Goal: Task Accomplishment & Management: Complete application form

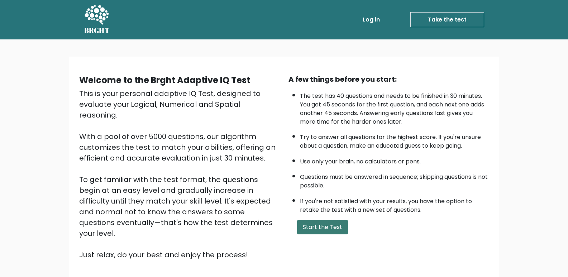
click at [317, 226] on button "Start the Test" at bounding box center [322, 227] width 51 height 14
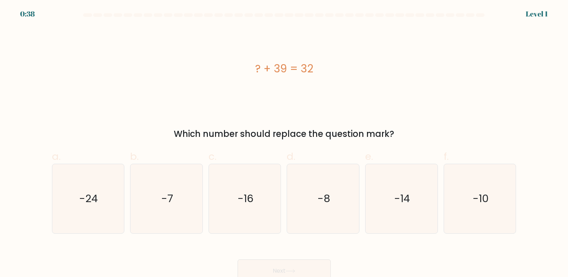
drag, startPoint x: 255, startPoint y: 72, endPoint x: 313, endPoint y: 75, distance: 57.8
click at [313, 75] on div "? + 39 = 32" at bounding box center [284, 69] width 465 height 16
copy div "? + 39 = 32"
click at [162, 199] on text "-7" at bounding box center [167, 199] width 12 height 14
click at [284, 143] on input "b. -7" at bounding box center [284, 141] width 0 height 5
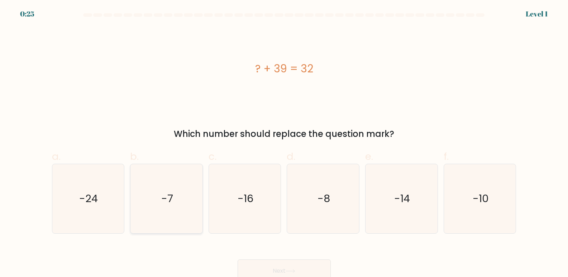
radio input "true"
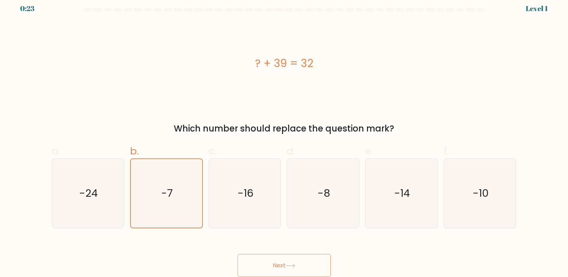
click at [292, 263] on button "Next" at bounding box center [284, 265] width 93 height 23
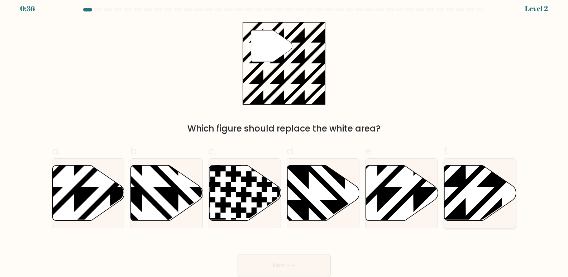
click at [464, 180] on icon at bounding box center [502, 223] width 145 height 145
click at [285, 138] on input "f." at bounding box center [284, 135] width 0 height 5
radio input "true"
click at [294, 260] on button "Next" at bounding box center [284, 265] width 93 height 23
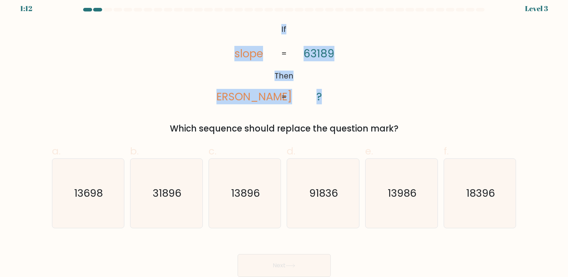
drag, startPoint x: 281, startPoint y: 29, endPoint x: 335, endPoint y: 92, distance: 83.0
click at [335, 92] on icon "@import url('https://fonts.googleapis.com/css?family=Abril+Fatface:400,100,100i…" at bounding box center [284, 63] width 135 height 83
copy icon "If Then slope lopes 63189 ?"
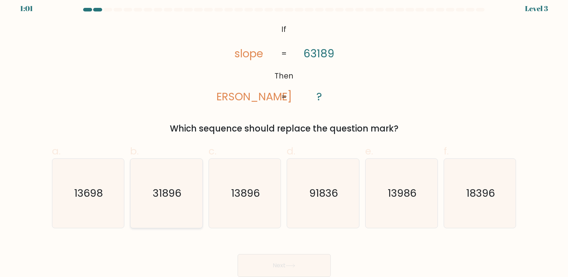
click at [175, 187] on text "31896" at bounding box center [167, 193] width 29 height 14
click at [284, 138] on input "b. 31896" at bounding box center [284, 135] width 0 height 5
radio input "true"
click at [288, 266] on icon at bounding box center [291, 266] width 10 height 4
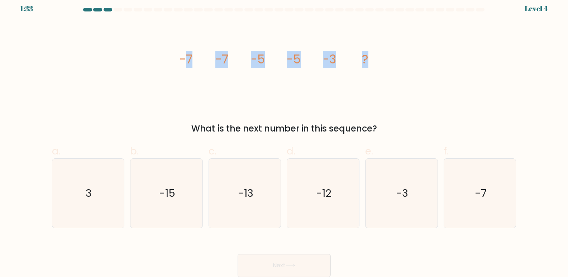
drag, startPoint x: 191, startPoint y: 58, endPoint x: 397, endPoint y: 61, distance: 205.1
click at [397, 61] on div "image/svg+xml -7 -7 -5 -5 -3 ? What is the next number in this sequence?" at bounding box center [284, 78] width 473 height 113
copy g "7 -7 -5 -5 -3 ?"
click at [382, 192] on icon "-3" at bounding box center [401, 193] width 69 height 69
click at [285, 138] on input "e. -3" at bounding box center [284, 135] width 0 height 5
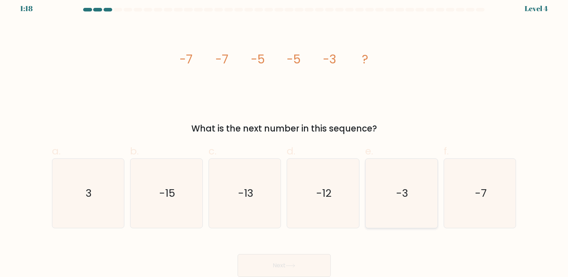
radio input "true"
click at [295, 265] on icon at bounding box center [291, 266] width 10 height 4
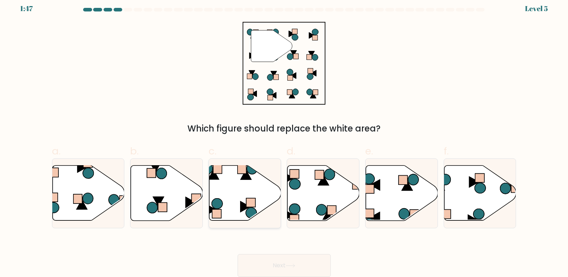
click at [231, 182] on icon at bounding box center [245, 193] width 72 height 55
click at [284, 138] on input "c." at bounding box center [284, 135] width 0 height 5
radio input "true"
click at [284, 264] on button "Next" at bounding box center [284, 265] width 93 height 23
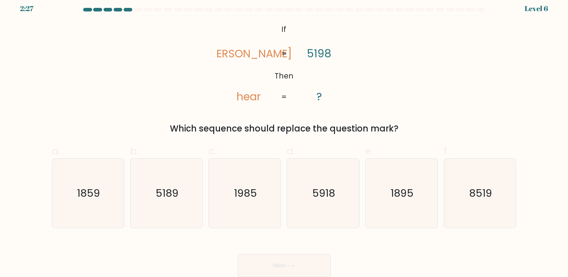
drag, startPoint x: 283, startPoint y: 29, endPoint x: 389, endPoint y: 125, distance: 143.2
click at [389, 125] on div "@import url('https://fonts.googleapis.com/css?family=Abril+Fatface:400,100,100i…" at bounding box center [284, 78] width 473 height 113
click at [265, 50] on icon "@import url('https://fonts.googleapis.com/css?family=Abril+Fatface:400,100,100i…" at bounding box center [284, 63] width 135 height 83
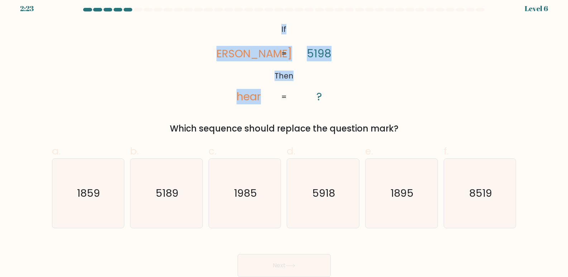
drag, startPoint x: 282, startPoint y: 28, endPoint x: 387, endPoint y: 91, distance: 122.4
click at [387, 91] on div "@import url('https://fonts.googleapis.com/css?family=Abril+Fatface:400,100,100i…" at bounding box center [284, 78] width 473 height 113
copy icon "If Then rhea hear 5198"
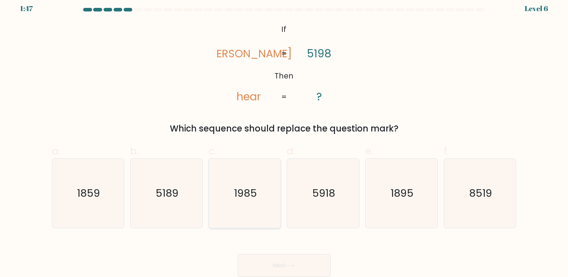
click at [239, 193] on text "1985" at bounding box center [245, 193] width 23 height 14
click at [284, 138] on input "c. 1985" at bounding box center [284, 135] width 0 height 5
radio input "true"
click at [302, 260] on button "Next" at bounding box center [284, 265] width 93 height 23
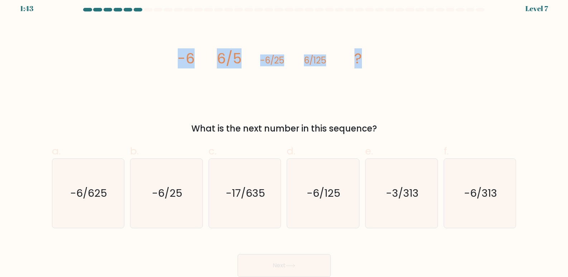
drag, startPoint x: 175, startPoint y: 58, endPoint x: 384, endPoint y: 78, distance: 209.6
click at [384, 78] on div "image/svg+xml -6 6/5 -6/25 6/125 ? What is the next number in this sequence?" at bounding box center [284, 78] width 473 height 113
copy g "-6 6/5 -6/25 6/125 ?"
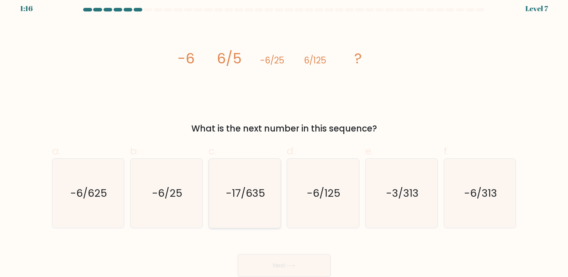
click at [258, 195] on text "-17/635" at bounding box center [245, 193] width 39 height 14
click at [284, 138] on input "c. -17/635" at bounding box center [284, 135] width 0 height 5
radio input "true"
click at [312, 258] on button "Next" at bounding box center [284, 265] width 93 height 23
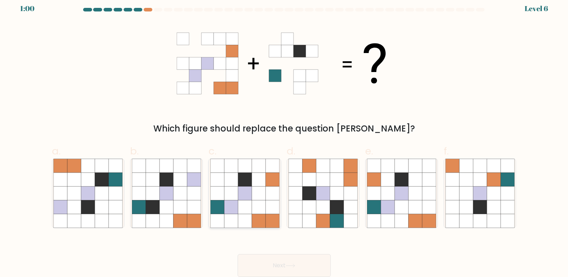
click at [244, 215] on icon at bounding box center [245, 221] width 14 height 14
click at [284, 138] on input "c." at bounding box center [284, 135] width 0 height 5
radio input "true"
click at [275, 269] on button "Next" at bounding box center [284, 265] width 93 height 23
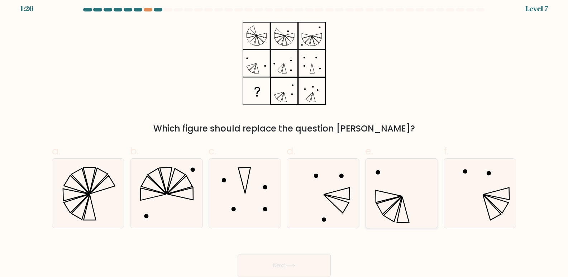
click at [369, 210] on icon at bounding box center [401, 193] width 69 height 69
click at [285, 138] on input "e." at bounding box center [284, 135] width 0 height 5
radio input "true"
click at [283, 260] on button "Next" at bounding box center [284, 265] width 93 height 23
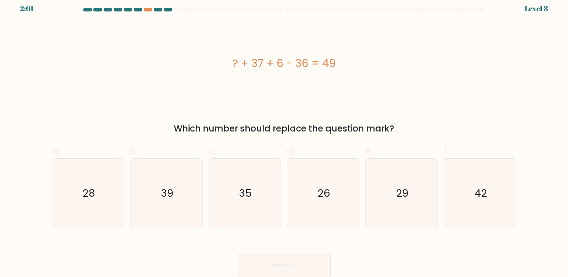
drag, startPoint x: 234, startPoint y: 63, endPoint x: 337, endPoint y: 72, distance: 103.3
click at [337, 72] on div "? + 37 + 6 - 36 = 49" at bounding box center [284, 63] width 465 height 83
copy div "? + 37 + 6 - 36 = 49"
click at [474, 202] on icon "42" at bounding box center [480, 193] width 69 height 69
click at [285, 138] on input "f. 42" at bounding box center [284, 135] width 0 height 5
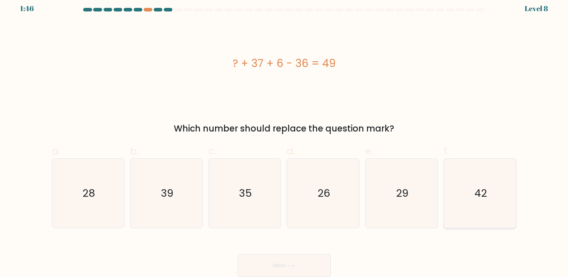
radio input "true"
click at [298, 267] on button "Next" at bounding box center [284, 265] width 93 height 23
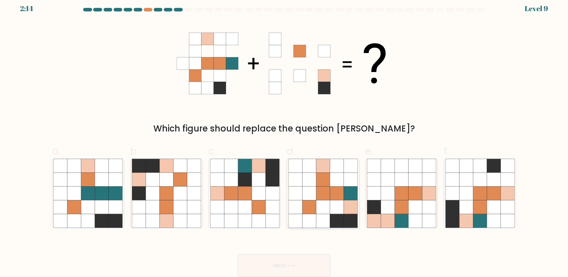
click at [340, 191] on icon at bounding box center [337, 193] width 14 height 14
click at [285, 138] on input "d." at bounding box center [284, 135] width 0 height 5
radio input "true"
click at [298, 268] on button "Next" at bounding box center [284, 265] width 93 height 23
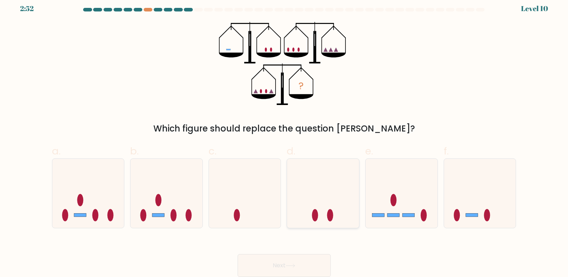
click at [335, 210] on icon at bounding box center [323, 194] width 72 height 60
click at [285, 138] on input "d." at bounding box center [284, 135] width 0 height 5
radio input "true"
click at [301, 268] on button "Next" at bounding box center [284, 265] width 93 height 23
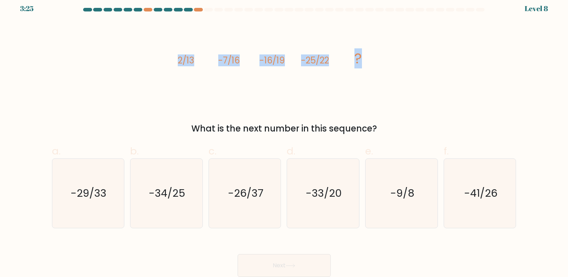
drag, startPoint x: 179, startPoint y: 61, endPoint x: 397, endPoint y: 80, distance: 219.2
click at [397, 80] on div "image/svg+xml 2/13 -7/16 -16/19 -25/22 ? What is the next number in this sequen…" at bounding box center [284, 78] width 473 height 113
copy g "2/13 -7/16 -16/19 -25/22 ?"
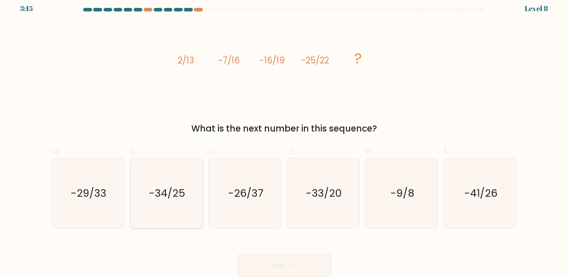
click at [184, 185] on icon "-34/25" at bounding box center [166, 193] width 69 height 69
click at [284, 138] on input "b. -34/25" at bounding box center [284, 135] width 0 height 5
radio input "true"
click at [281, 261] on button "Next" at bounding box center [284, 265] width 93 height 23
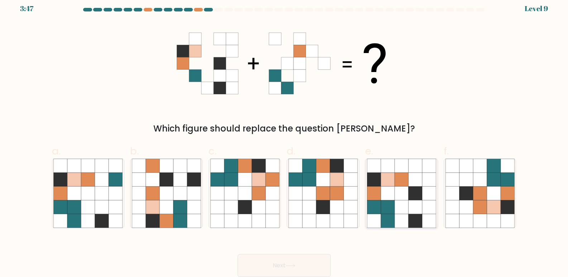
click at [397, 186] on icon at bounding box center [402, 180] width 14 height 14
click at [285, 138] on input "e." at bounding box center [284, 135] width 0 height 5
radio input "true"
click at [282, 269] on button "Next" at bounding box center [284, 265] width 93 height 23
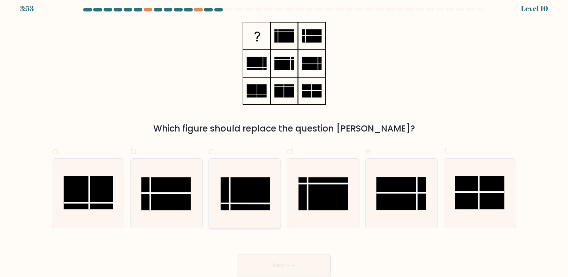
click at [247, 189] on rect at bounding box center [244, 193] width 49 height 33
click at [284, 138] on input "c." at bounding box center [284, 135] width 0 height 5
radio input "true"
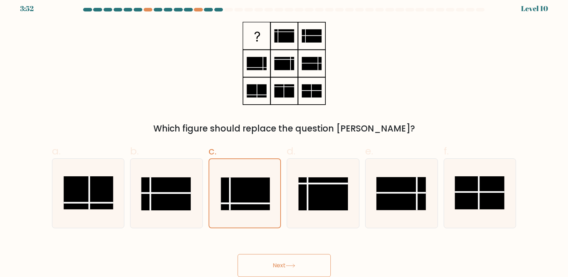
click at [301, 268] on button "Next" at bounding box center [284, 265] width 93 height 23
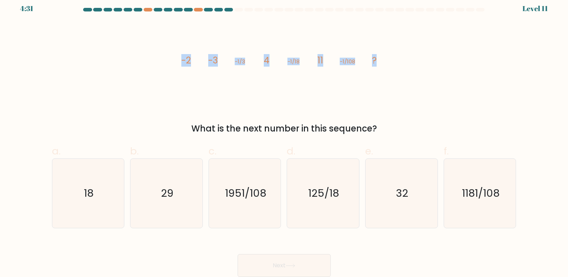
drag, startPoint x: 182, startPoint y: 61, endPoint x: 422, endPoint y: 66, distance: 239.9
click at [450, 71] on div "image/svg+xml -2 -3 -1/3 4 -1/18 11 -1/108 ? What is the next number in this se…" at bounding box center [284, 78] width 473 height 113
copy g "-2 -3 -1/3 4 -1/18 11 -1/108 ?"
click at [95, 192] on icon "18" at bounding box center [87, 193] width 69 height 69
click at [284, 138] on input "a. 18" at bounding box center [284, 135] width 0 height 5
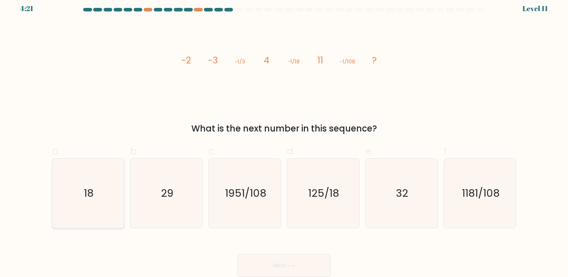
radio input "true"
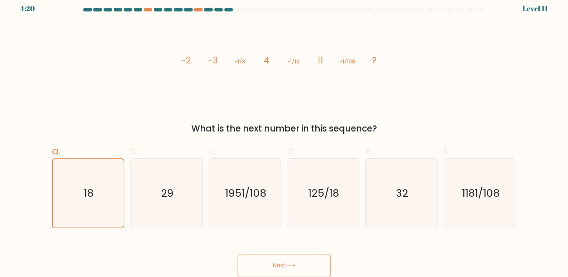
click at [281, 257] on button "Next" at bounding box center [284, 265] width 93 height 23
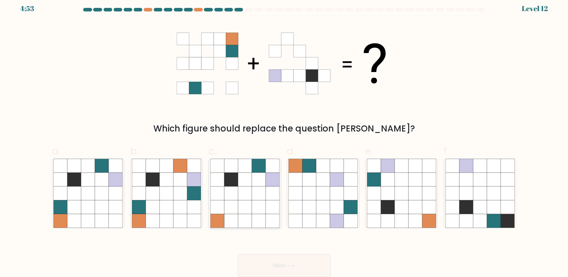
click at [248, 186] on icon at bounding box center [245, 180] width 14 height 14
click at [284, 138] on input "c." at bounding box center [284, 135] width 0 height 5
radio input "true"
click at [275, 262] on button "Next" at bounding box center [284, 265] width 93 height 23
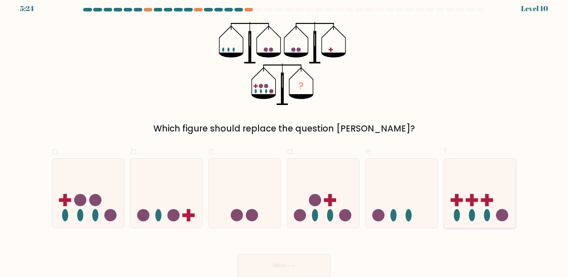
click at [469, 203] on icon at bounding box center [480, 194] width 72 height 60
click at [285, 138] on input "f." at bounding box center [284, 135] width 0 height 5
radio input "true"
click at [387, 210] on icon at bounding box center [402, 194] width 72 height 60
click at [285, 138] on input "e." at bounding box center [284, 135] width 0 height 5
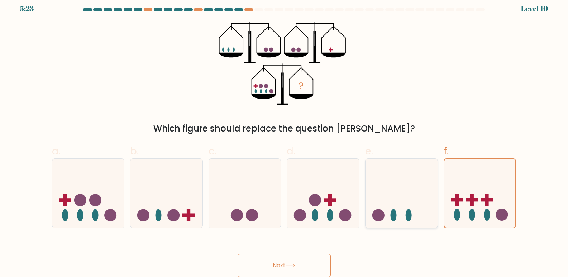
radio input "true"
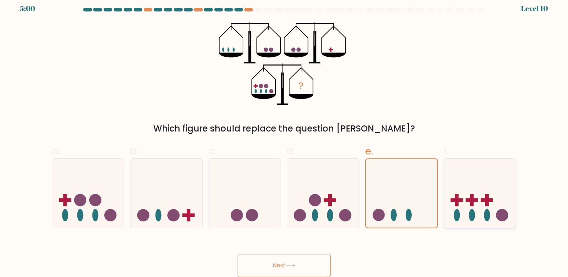
click at [471, 200] on rect at bounding box center [472, 200] width 12 height 4
click at [285, 138] on input "f." at bounding box center [284, 135] width 0 height 5
radio input "true"
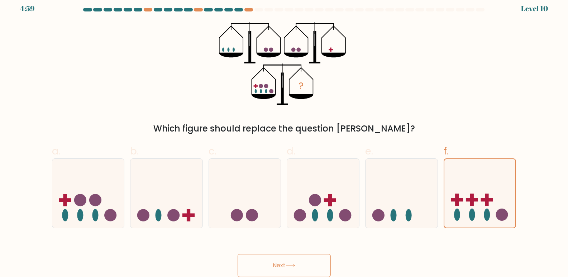
click at [289, 265] on icon at bounding box center [291, 266] width 10 height 4
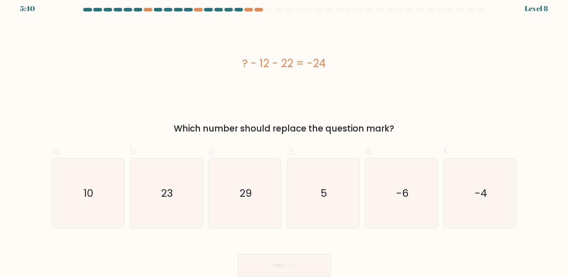
drag, startPoint x: 246, startPoint y: 62, endPoint x: 317, endPoint y: 63, distance: 71.0
click at [317, 63] on div "? - 12 - 22 = -24" at bounding box center [284, 63] width 465 height 16
click at [243, 63] on div "? - 12 - 22 = -24" at bounding box center [284, 63] width 465 height 16
drag, startPoint x: 243, startPoint y: 64, endPoint x: 316, endPoint y: 64, distance: 73.5
click at [316, 64] on div "? - 12 - 22 = -24" at bounding box center [284, 63] width 465 height 16
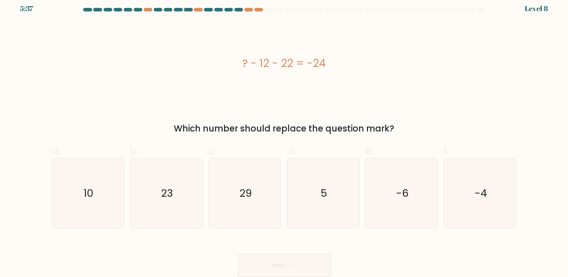
click at [244, 62] on div "? - 12 - 22 = -24" at bounding box center [284, 63] width 465 height 16
drag, startPoint x: 239, startPoint y: 63, endPoint x: 335, endPoint y: 64, distance: 95.4
click at [335, 64] on div "? - 12 - 22 = -24" at bounding box center [284, 63] width 465 height 16
copy div "? - 12 - 22 = -24"
click at [86, 196] on text "10" at bounding box center [89, 193] width 10 height 14
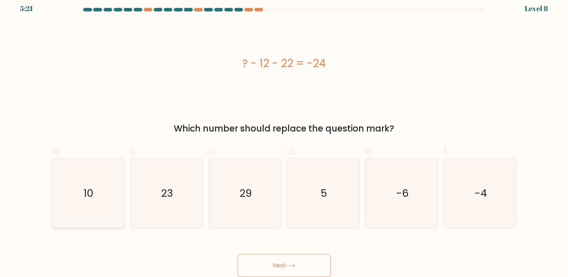
click at [116, 212] on icon "10" at bounding box center [87, 193] width 69 height 69
click at [284, 138] on input "a. 10" at bounding box center [284, 135] width 0 height 5
radio input "true"
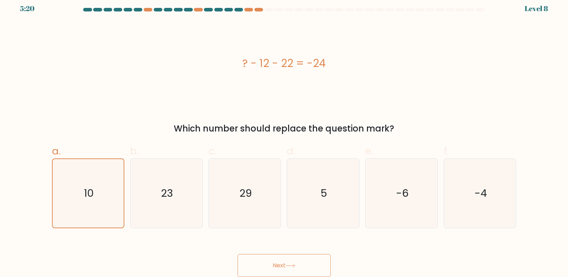
click at [271, 264] on button "Next" at bounding box center [284, 265] width 93 height 23
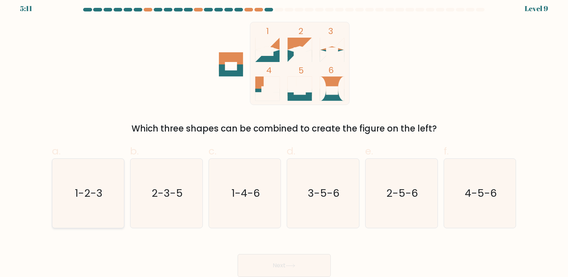
click at [106, 193] on icon "1-2-3" at bounding box center [87, 193] width 69 height 69
click at [284, 138] on input "a. 1-2-3" at bounding box center [284, 135] width 0 height 5
radio input "true"
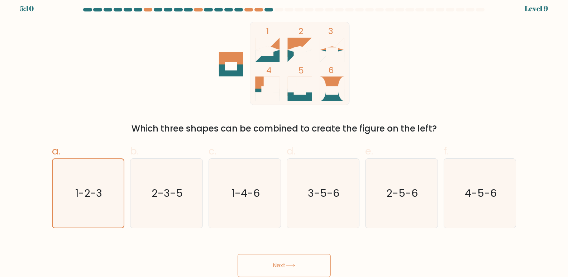
click at [302, 267] on button "Next" at bounding box center [284, 265] width 93 height 23
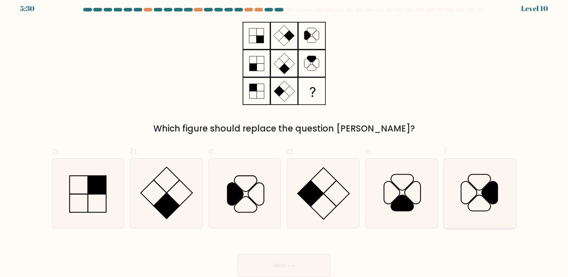
click at [489, 193] on icon at bounding box center [490, 192] width 16 height 23
click at [285, 138] on input "f." at bounding box center [284, 135] width 0 height 5
radio input "true"
click at [316, 264] on button "Next" at bounding box center [284, 265] width 93 height 23
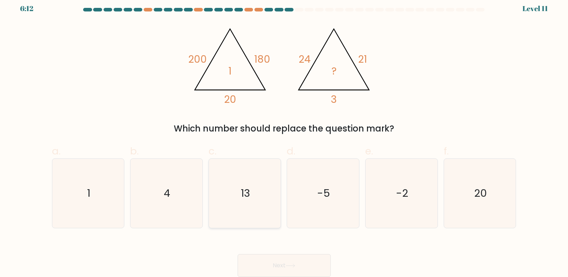
click at [236, 195] on icon "13" at bounding box center [244, 193] width 69 height 69
click at [284, 138] on input "c. 13" at bounding box center [284, 135] width 0 height 5
radio input "true"
click at [292, 266] on icon at bounding box center [291, 266] width 10 height 4
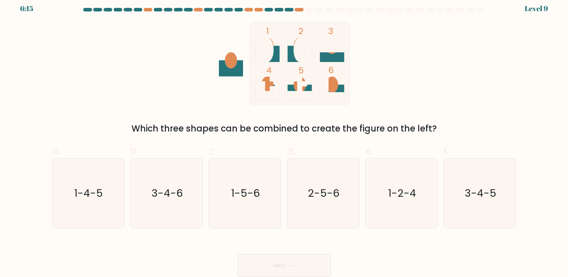
click at [329, 58] on icon at bounding box center [332, 54] width 24 height 16
click at [474, 190] on text "3-4-5" at bounding box center [481, 193] width 32 height 14
click at [285, 138] on input "f. 3-4-5" at bounding box center [284, 135] width 0 height 5
radio input "true"
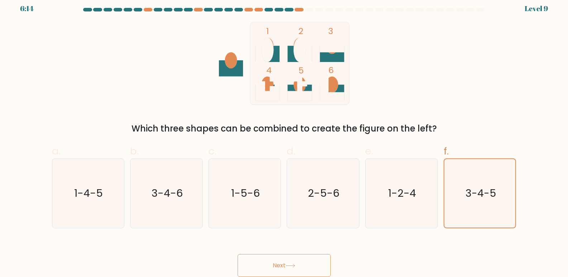
click at [308, 265] on button "Next" at bounding box center [284, 265] width 93 height 23
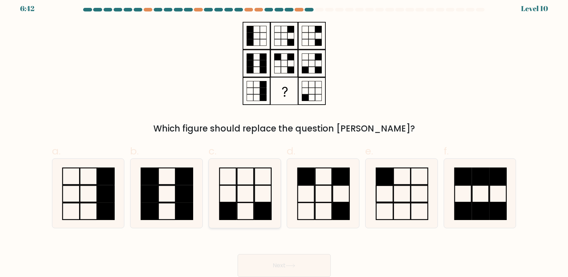
click at [250, 195] on icon at bounding box center [244, 193] width 69 height 69
click at [284, 138] on input "c." at bounding box center [284, 135] width 0 height 5
radio input "true"
click at [298, 261] on button "Next" at bounding box center [284, 265] width 93 height 23
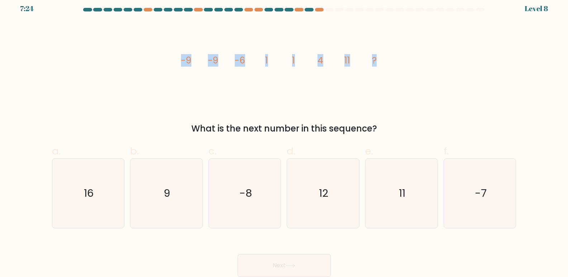
drag, startPoint x: 182, startPoint y: 61, endPoint x: 329, endPoint y: 58, distance: 146.7
click at [387, 60] on icon "image/svg+xml -9 -9 -6 1 1 4 11 ?" at bounding box center [284, 63] width 215 height 83
copy g "-9 -9 -6 1 1 4 11 ?"
click at [411, 196] on icon "11" at bounding box center [401, 193] width 69 height 69
click at [285, 138] on input "e. 11" at bounding box center [284, 135] width 0 height 5
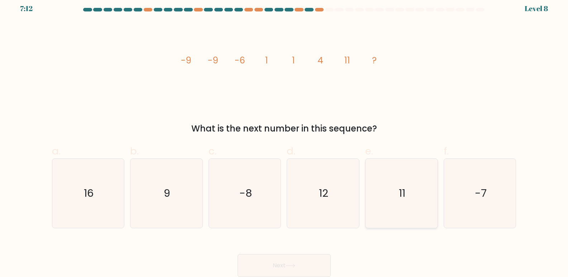
radio input "true"
click at [301, 258] on button "Next" at bounding box center [284, 265] width 93 height 23
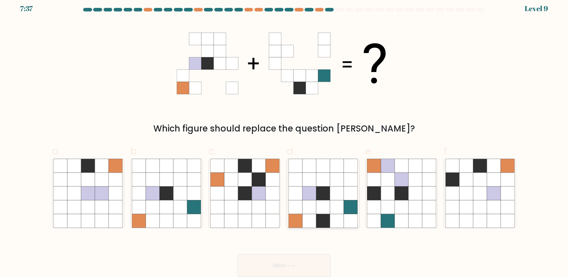
click at [319, 209] on icon at bounding box center [324, 207] width 14 height 14
click at [285, 138] on input "d." at bounding box center [284, 135] width 0 height 5
radio input "true"
click at [301, 269] on button "Next" at bounding box center [284, 265] width 93 height 23
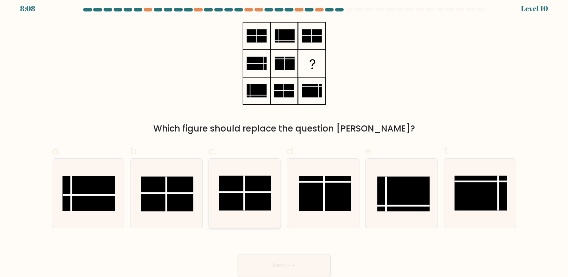
click at [253, 191] on rect at bounding box center [245, 193] width 52 height 35
click at [284, 138] on input "c." at bounding box center [284, 135] width 0 height 5
radio input "true"
click at [282, 255] on button "Next" at bounding box center [284, 265] width 93 height 23
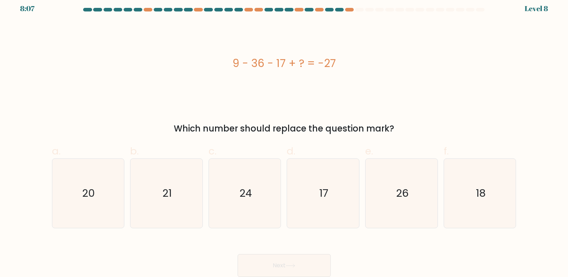
click at [294, 262] on button "Next" at bounding box center [284, 265] width 93 height 23
drag, startPoint x: 176, startPoint y: 127, endPoint x: 439, endPoint y: 127, distance: 262.4
click at [448, 127] on div "Which number should replace the question mark?" at bounding box center [284, 128] width 456 height 13
click at [232, 64] on div "9 - 36 - 17 + ? = -27" at bounding box center [284, 63] width 465 height 16
drag, startPoint x: 233, startPoint y: 63, endPoint x: 365, endPoint y: 63, distance: 132.7
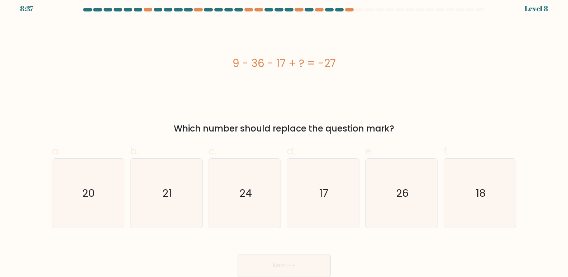
click at [365, 63] on div "9 - 36 - 17 + ? = -27" at bounding box center [284, 63] width 465 height 16
click at [313, 197] on icon "17" at bounding box center [323, 193] width 69 height 69
click at [285, 138] on input "d. 17" at bounding box center [284, 135] width 0 height 5
radio input "true"
click at [286, 269] on button "Next" at bounding box center [284, 265] width 93 height 23
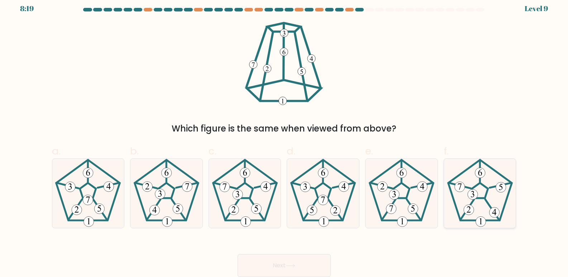
click at [475, 196] on 539 at bounding box center [473, 195] width 10 height 10
click at [285, 138] on input "f." at bounding box center [284, 135] width 0 height 5
radio input "true"
click at [268, 259] on button "Next" at bounding box center [284, 265] width 93 height 23
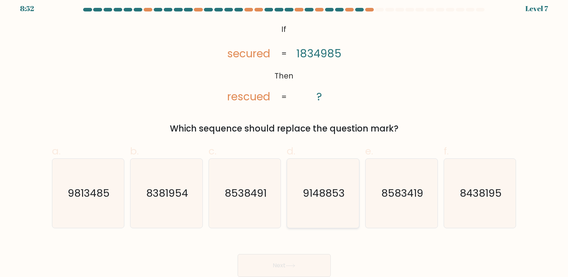
click at [323, 192] on text "9148853" at bounding box center [324, 193] width 42 height 14
click at [285, 138] on input "d. 9148853" at bounding box center [284, 135] width 0 height 5
radio input "true"
click at [302, 258] on button "Next" at bounding box center [284, 265] width 93 height 23
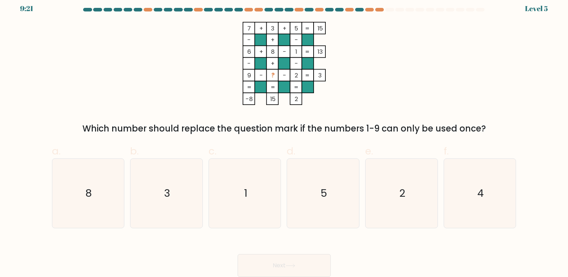
drag, startPoint x: 239, startPoint y: 24, endPoint x: 280, endPoint y: 79, distance: 69.0
click at [399, 89] on div "7 + 3 + 5 15 - + - 6 + 8 - 1 13 - + - 9 - ? - 2 = 3 = = = = -8 15 2 = Which num…" at bounding box center [284, 78] width 473 height 113
click at [246, 28] on rect at bounding box center [249, 28] width 12 height 12
drag, startPoint x: 246, startPoint y: 28, endPoint x: 297, endPoint y: 98, distance: 86.9
click at [297, 98] on icon "7 + 3 + 5 15 - + - 6 + 8 - 1 13 - + - 9 - ? - 2 = 3 = = = = -8 15 2 =" at bounding box center [284, 63] width 215 height 83
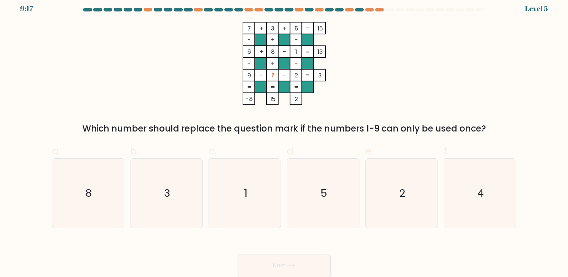
drag, startPoint x: 289, startPoint y: 74, endPoint x: 245, endPoint y: 67, distance: 45.1
click at [244, 70] on rect at bounding box center [249, 75] width 12 height 12
drag, startPoint x: 246, startPoint y: 29, endPoint x: 303, endPoint y: 94, distance: 86.6
click at [303, 94] on icon "7 + 3 + 5 15 - + - 6 + 8 - 1 13 - + - 9 - ? - 2 = 3 = = = = -8 15 2 =" at bounding box center [284, 63] width 215 height 83
click at [256, 185] on icon "1" at bounding box center [244, 193] width 69 height 69
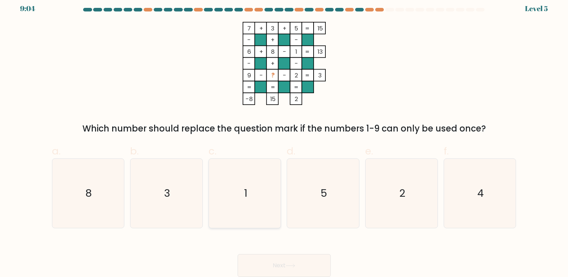
click at [284, 138] on input "c. 1" at bounding box center [284, 135] width 0 height 5
radio input "true"
click at [294, 264] on icon at bounding box center [291, 266] width 10 height 4
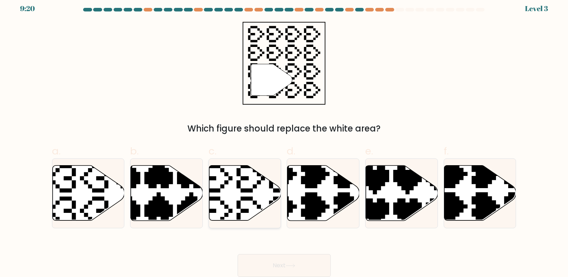
click at [224, 179] on icon at bounding box center [245, 193] width 72 height 55
click at [284, 138] on input "c." at bounding box center [284, 135] width 0 height 5
radio input "true"
drag, startPoint x: 273, startPoint y: 255, endPoint x: 273, endPoint y: 262, distance: 6.8
click at [272, 259] on button "Next" at bounding box center [284, 265] width 93 height 23
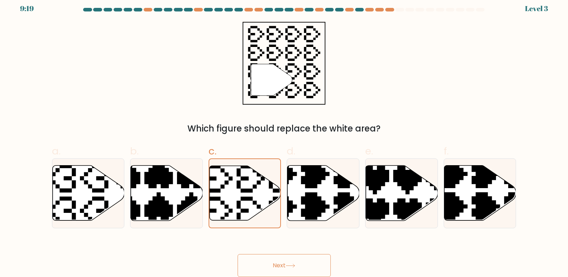
click at [273, 265] on button "Next" at bounding box center [284, 265] width 93 height 23
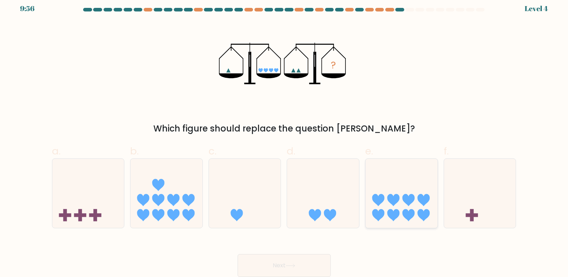
click at [394, 204] on icon at bounding box center [394, 200] width 12 height 12
click at [285, 138] on input "e." at bounding box center [284, 135] width 0 height 5
radio input "true"
click at [317, 265] on button "Next" at bounding box center [284, 265] width 93 height 23
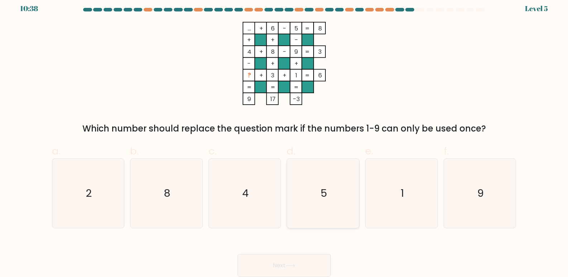
click at [312, 194] on icon "5" at bounding box center [323, 193] width 69 height 69
click at [285, 138] on input "d. 5" at bounding box center [284, 135] width 0 height 5
radio input "true"
click at [292, 260] on button "Next" at bounding box center [284, 265] width 93 height 23
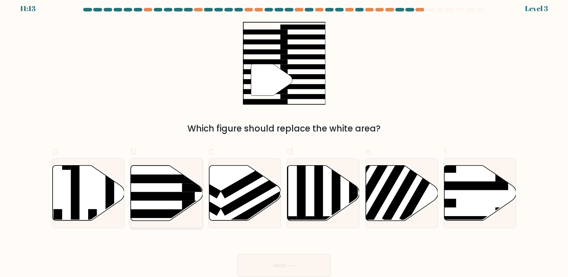
click at [180, 202] on icon at bounding box center [167, 193] width 72 height 55
click at [284, 138] on input "b." at bounding box center [284, 135] width 0 height 5
radio input "true"
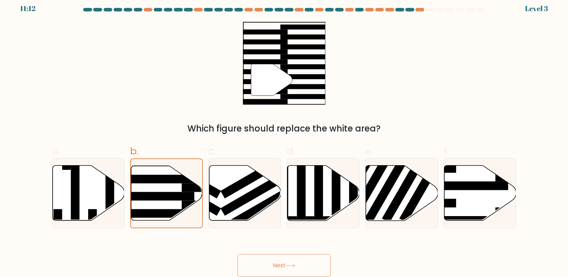
click at [278, 264] on button "Next" at bounding box center [284, 265] width 93 height 23
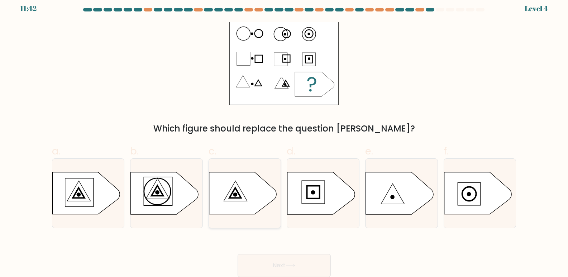
click at [243, 199] on icon at bounding box center [242, 193] width 67 height 42
click at [284, 138] on input "c." at bounding box center [284, 135] width 0 height 5
radio input "true"
click at [281, 266] on button "Next" at bounding box center [284, 265] width 93 height 23
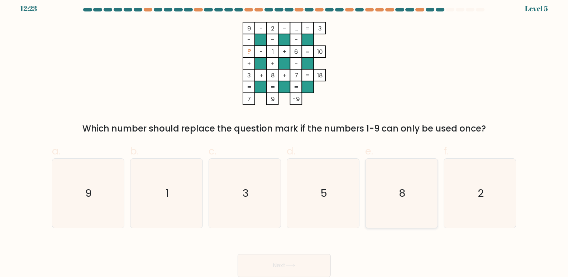
click at [394, 193] on icon "8" at bounding box center [401, 193] width 69 height 69
click at [285, 138] on input "e. 8" at bounding box center [284, 135] width 0 height 5
radio input "true"
click at [301, 264] on button "Next" at bounding box center [284, 265] width 93 height 23
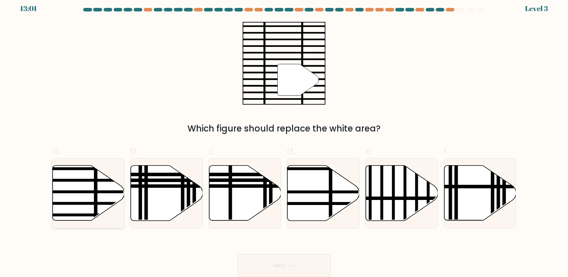
click at [83, 204] on line at bounding box center [63, 204] width 145 height 0
click at [284, 138] on input "a." at bounding box center [284, 135] width 0 height 5
radio input "true"
drag, startPoint x: 83, startPoint y: 202, endPoint x: 88, endPoint y: 201, distance: 5.4
click at [83, 202] on icon at bounding box center [88, 194] width 71 height 56
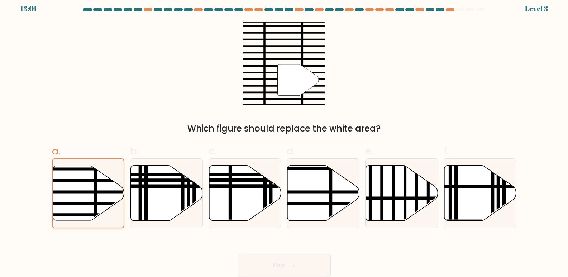
click at [284, 138] on input "a." at bounding box center [284, 135] width 0 height 5
click at [294, 268] on icon at bounding box center [291, 266] width 10 height 4
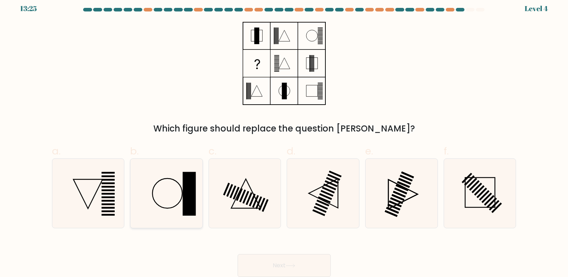
click at [173, 188] on icon at bounding box center [166, 193] width 69 height 69
click at [284, 138] on input "b." at bounding box center [284, 135] width 0 height 5
radio input "true"
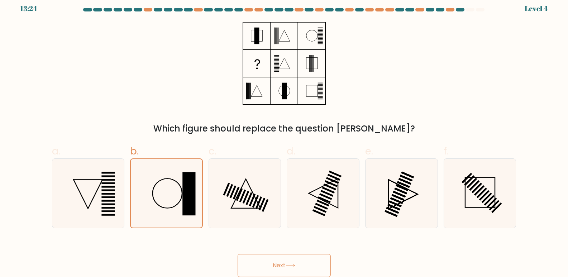
click at [286, 261] on button "Next" at bounding box center [284, 265] width 93 height 23
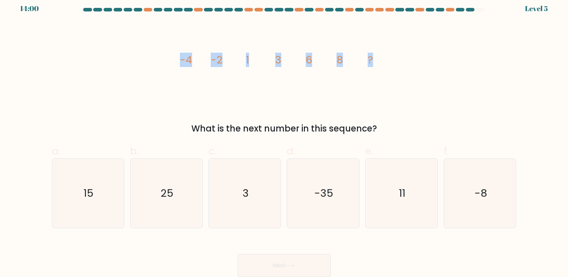
drag, startPoint x: 298, startPoint y: 58, endPoint x: 372, endPoint y: 52, distance: 74.1
click at [372, 52] on icon "image/svg+xml -4 -2 1 3 6 8 ?" at bounding box center [284, 63] width 215 height 83
click at [392, 191] on icon "11" at bounding box center [401, 193] width 69 height 69
click at [285, 138] on input "e. 11" at bounding box center [284, 135] width 0 height 5
radio input "true"
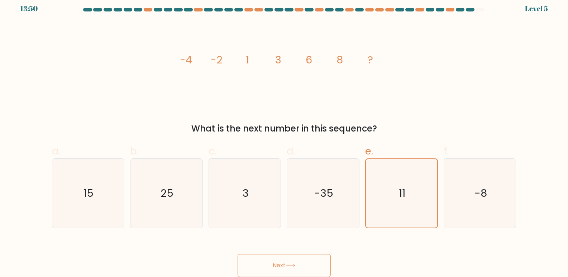
click at [295, 266] on icon at bounding box center [291, 266] width 10 height 4
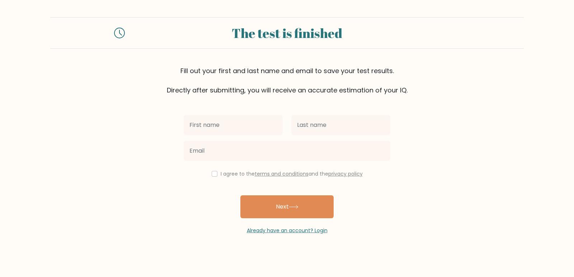
click at [242, 125] on input "text" at bounding box center [233, 125] width 99 height 20
type input "Jan Rover"
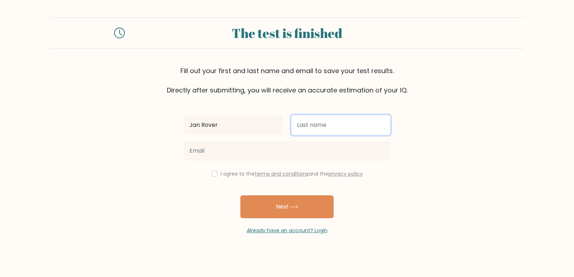
click at [306, 122] on input "text" at bounding box center [340, 125] width 99 height 20
type input "Momo"
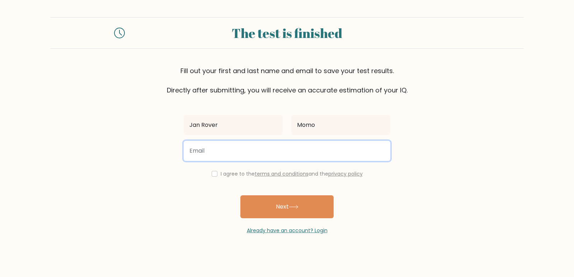
click at [260, 152] on input "email" at bounding box center [287, 151] width 207 height 20
type input "momojanrover@gmail.com"
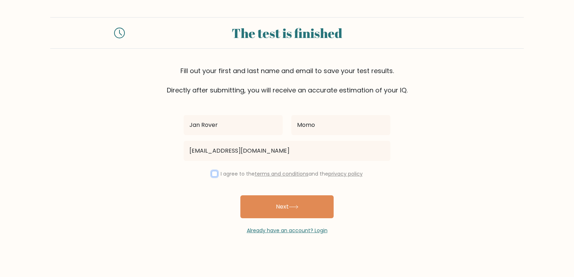
click at [212, 173] on input "checkbox" at bounding box center [215, 174] width 6 height 6
checkbox input "true"
click at [274, 208] on button "Next" at bounding box center [286, 206] width 93 height 23
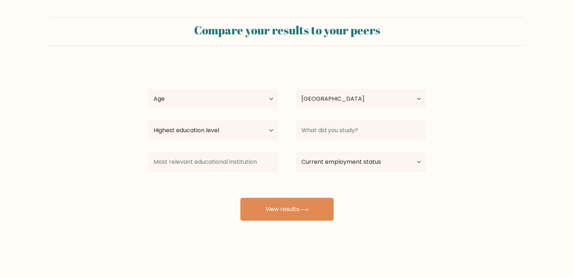
select select "PH"
click at [181, 95] on select "Age Under 18 years old 18-24 years old 25-34 years old 35-44 years old 45-54 ye…" at bounding box center [213, 99] width 131 height 20
select select "18_24"
click at [148, 89] on select "Age Under 18 years old 18-24 years old 25-34 years old 35-44 years old 45-54 ye…" at bounding box center [213, 99] width 131 height 20
click at [198, 133] on select "Highest education level No schooling Primary Lower Secondary Upper Secondary Oc…" at bounding box center [213, 130] width 131 height 20
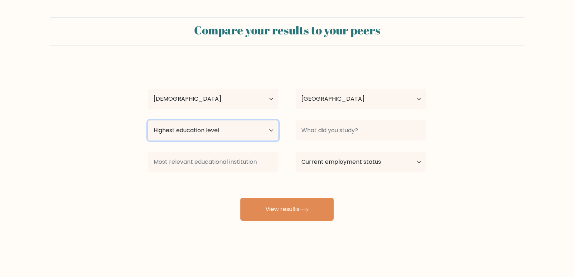
select select "bachelors_degree"
click at [148, 120] on select "Highest education level No schooling Primary Lower Secondary Upper Secondary Oc…" at bounding box center [213, 130] width 131 height 20
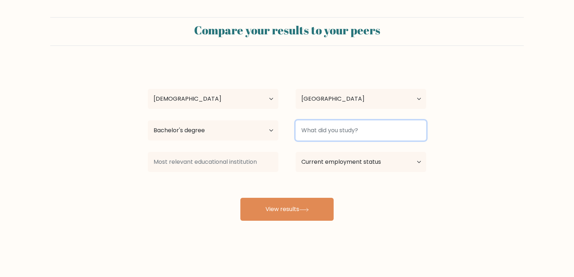
click at [330, 137] on input at bounding box center [360, 130] width 131 height 20
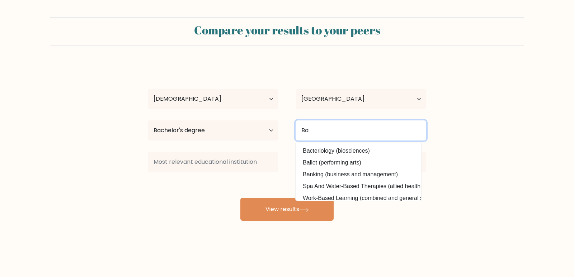
type input "Ba"
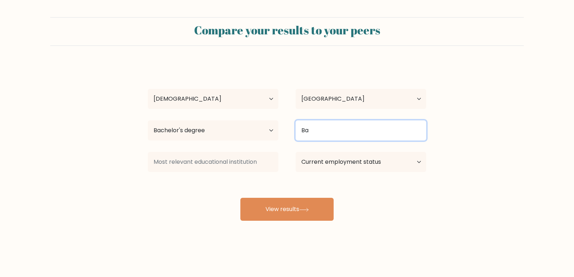
click at [323, 132] on input "Ba" at bounding box center [360, 130] width 131 height 20
paste input "bachelor of science in computer science"
type input "bachelor of science in computer science"
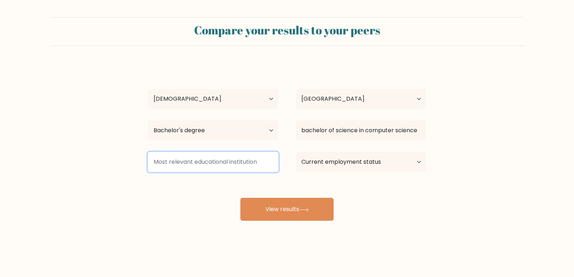
click at [211, 161] on input at bounding box center [213, 162] width 131 height 20
drag, startPoint x: 226, startPoint y: 167, endPoint x: 214, endPoint y: 163, distance: 13.1
click at [214, 163] on input at bounding box center [213, 162] width 131 height 20
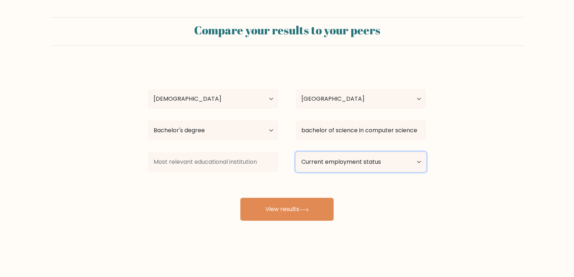
click at [336, 162] on select "Current employment status Employed Student Retired Other / prefer not to answer" at bounding box center [360, 162] width 131 height 20
select select "other"
click at [295, 152] on select "Current employment status Employed Student Retired Other / prefer not to answer" at bounding box center [360, 162] width 131 height 20
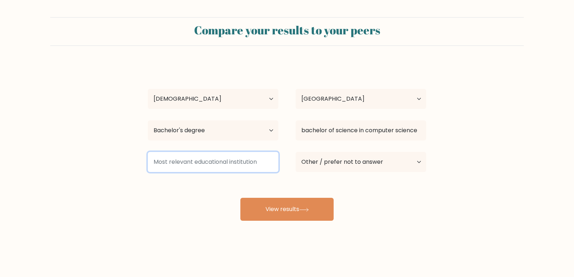
click at [233, 158] on input at bounding box center [213, 162] width 131 height 20
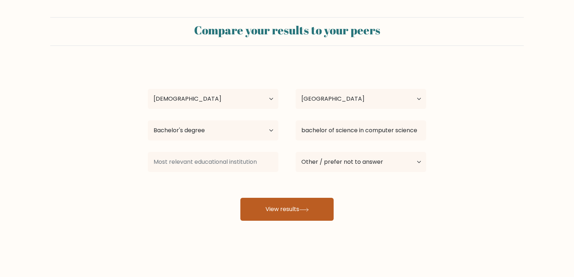
click at [283, 205] on button "View results" at bounding box center [286, 209] width 93 height 23
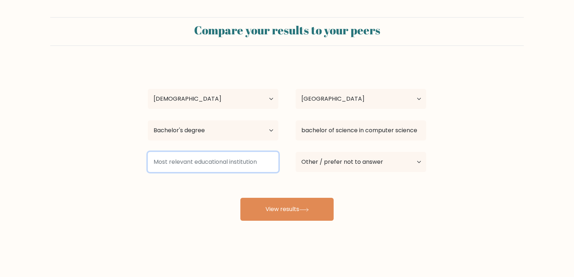
paste input "bachelor of science in computer science"
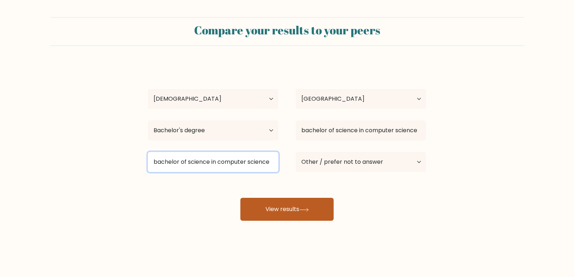
type input "bachelor of science in computer science"
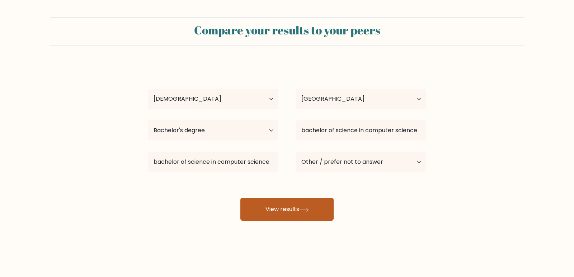
click at [295, 214] on button "View results" at bounding box center [286, 209] width 93 height 23
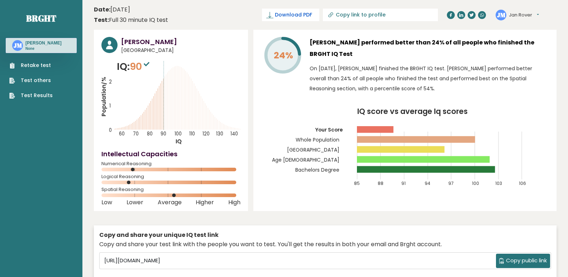
click at [312, 15] on span "Download PDF" at bounding box center [293, 15] width 37 height 8
